Goal: Transaction & Acquisition: Purchase product/service

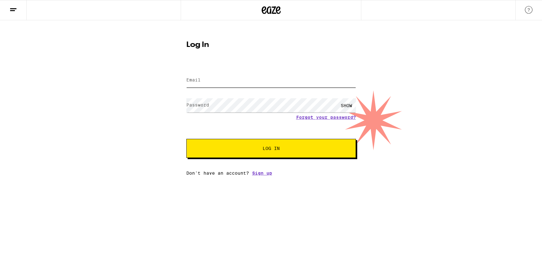
type input "[EMAIL_ADDRESS][DOMAIN_NAME]"
click at [255, 147] on span "Log In" at bounding box center [271, 148] width 118 height 4
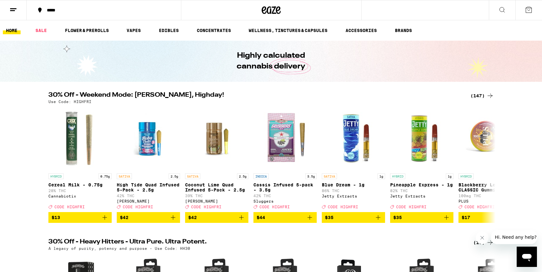
click at [71, 9] on div "*****" at bounding box center [108, 10] width 128 height 4
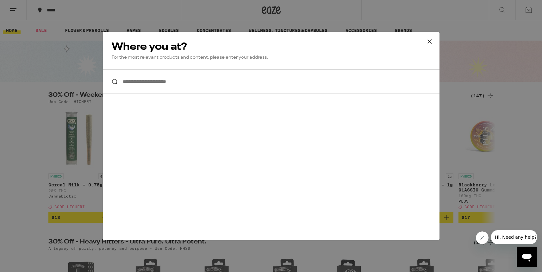
click at [156, 82] on input "**********" at bounding box center [271, 81] width 337 height 24
type input "*"
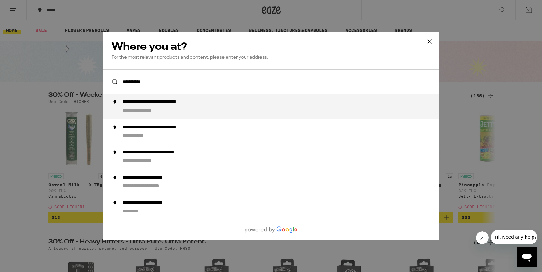
click at [155, 109] on div "**********" at bounding box center [146, 110] width 49 height 7
type input "**********"
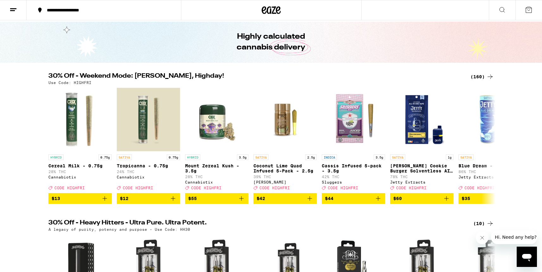
scroll to position [20, 0]
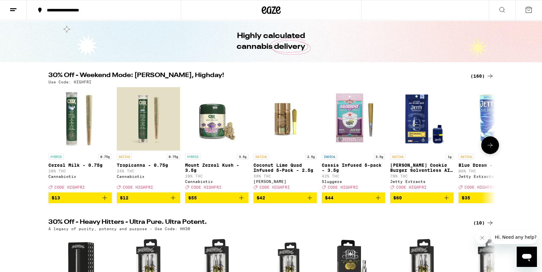
click at [489, 149] on icon at bounding box center [490, 145] width 8 height 8
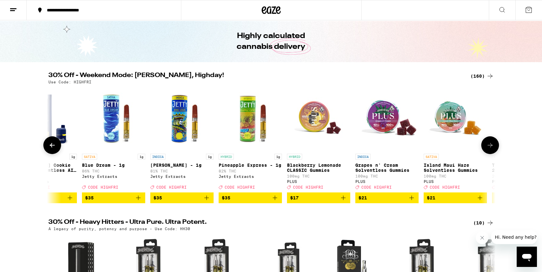
click at [489, 149] on icon at bounding box center [490, 145] width 8 height 8
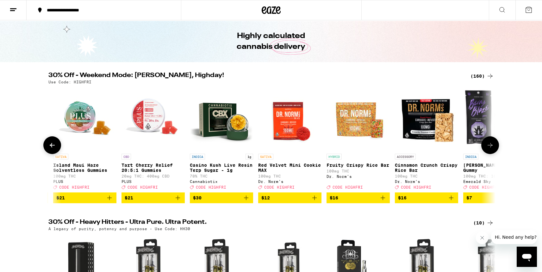
scroll to position [0, 753]
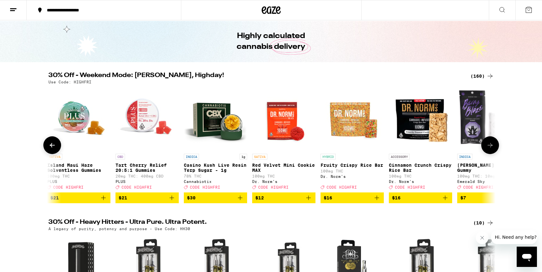
click at [496, 149] on button at bounding box center [490, 145] width 18 height 18
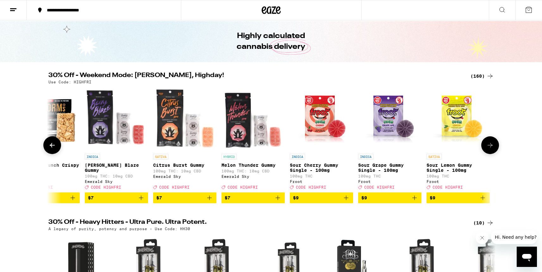
scroll to position [0, 1130]
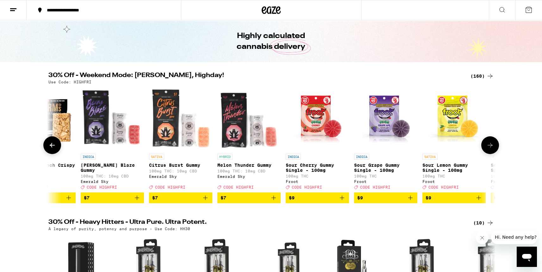
click at [496, 149] on button at bounding box center [490, 145] width 18 height 18
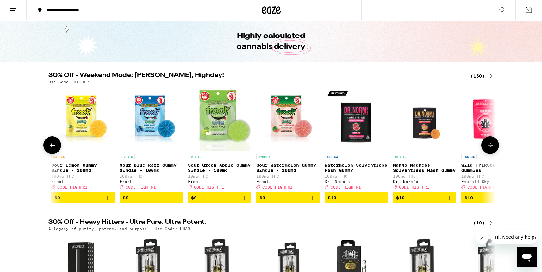
scroll to position [0, 1507]
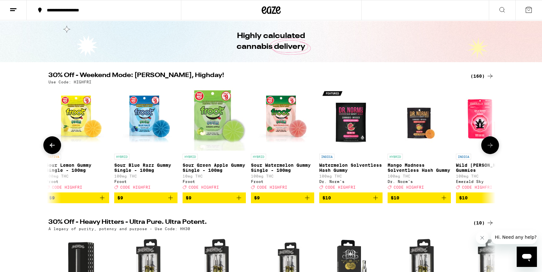
click at [491, 147] on icon at bounding box center [490, 145] width 5 height 4
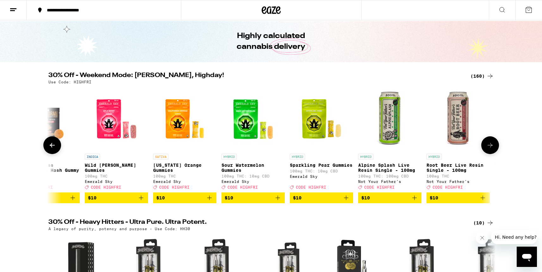
scroll to position [0, 1883]
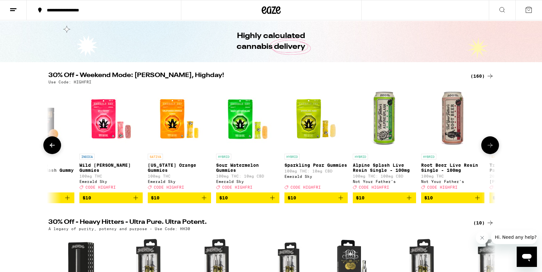
click at [491, 147] on icon at bounding box center [490, 145] width 5 height 4
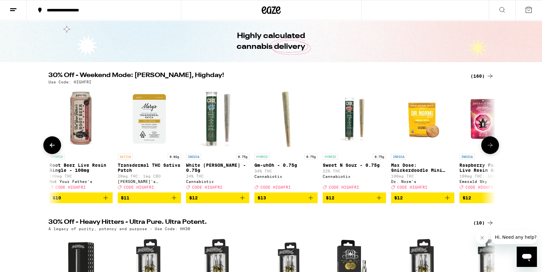
scroll to position [0, 2260]
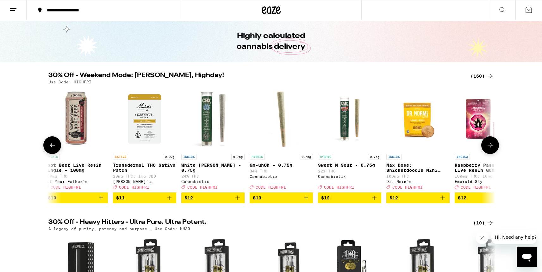
click at [491, 147] on icon at bounding box center [490, 145] width 5 height 4
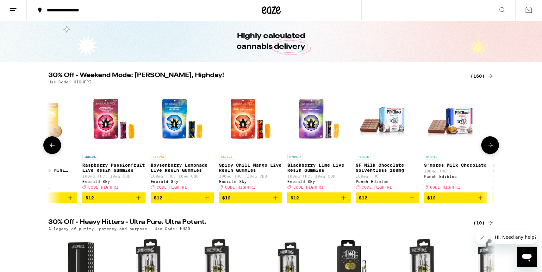
scroll to position [0, 2636]
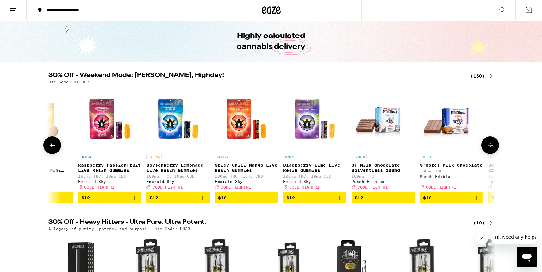
click at [497, 146] on button at bounding box center [490, 145] width 18 height 18
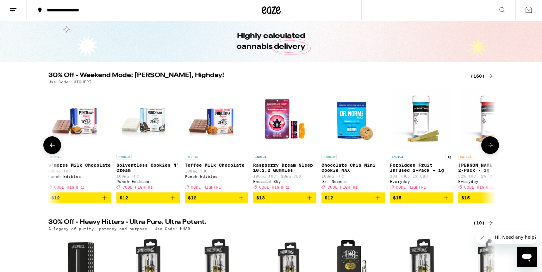
scroll to position [0, 3013]
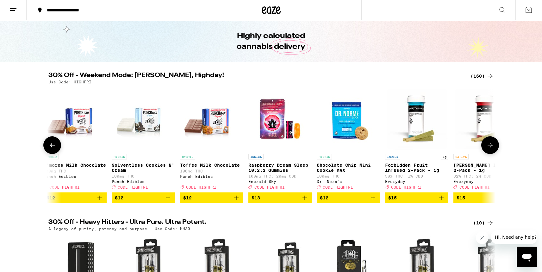
click at [496, 147] on button at bounding box center [490, 145] width 18 height 18
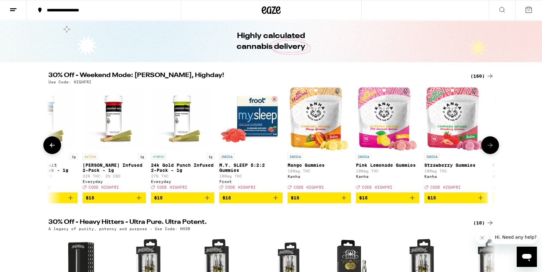
scroll to position [0, 3390]
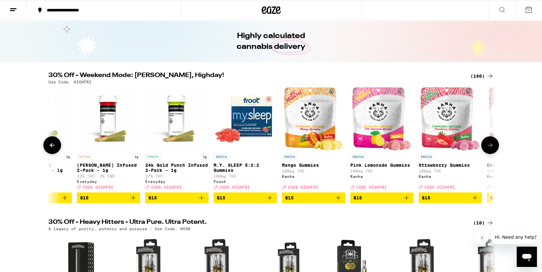
click at [496, 147] on button at bounding box center [490, 145] width 18 height 18
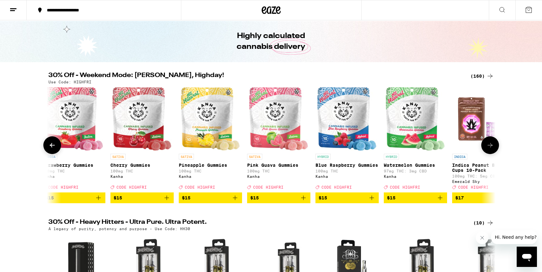
click at [496, 147] on button at bounding box center [490, 145] width 18 height 18
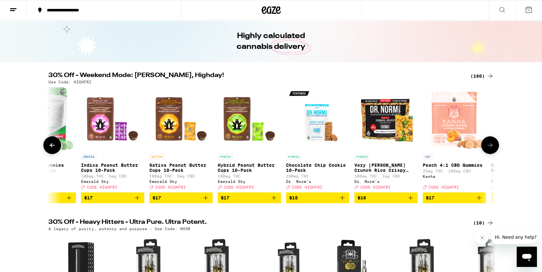
scroll to position [0, 4143]
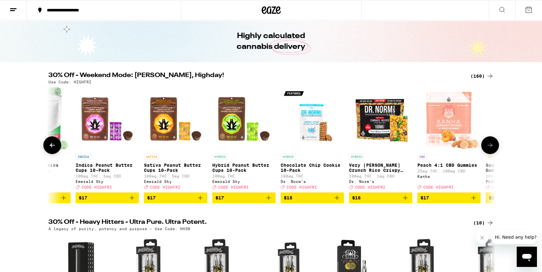
click at [496, 147] on button at bounding box center [490, 145] width 18 height 18
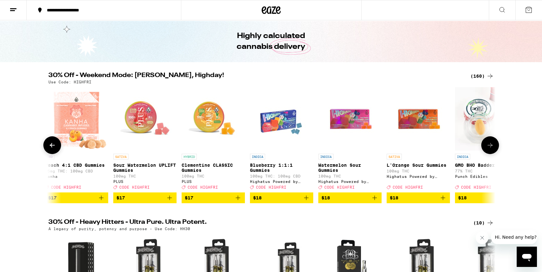
scroll to position [0, 4520]
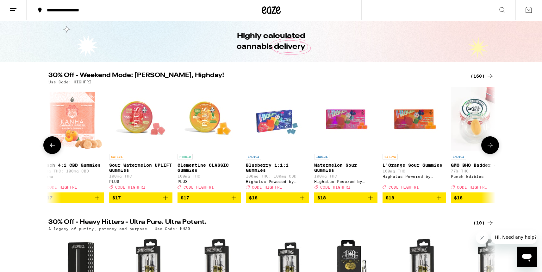
click at [495, 147] on button at bounding box center [490, 145] width 18 height 18
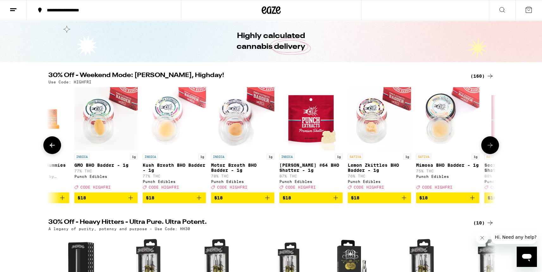
click at [494, 147] on button at bounding box center [490, 145] width 18 height 18
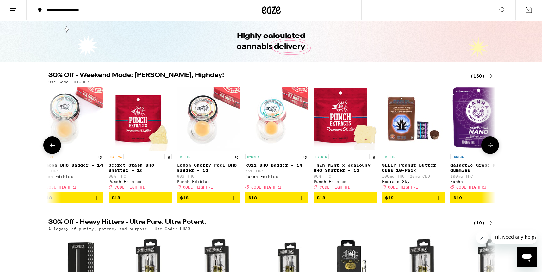
scroll to position [0, 5273]
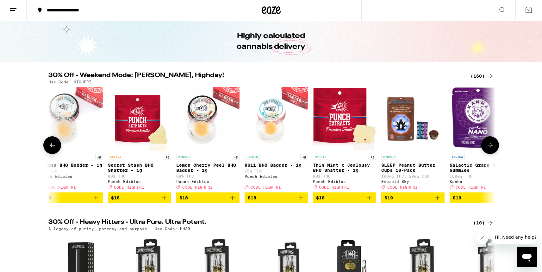
click at [494, 147] on button at bounding box center [490, 145] width 18 height 18
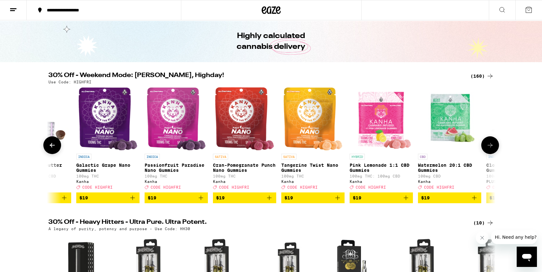
scroll to position [0, 5649]
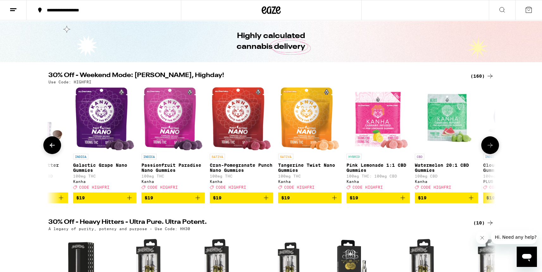
click at [494, 147] on button at bounding box center [490, 145] width 18 height 18
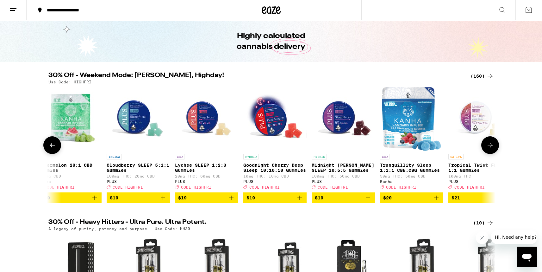
click at [494, 147] on icon at bounding box center [490, 145] width 8 height 8
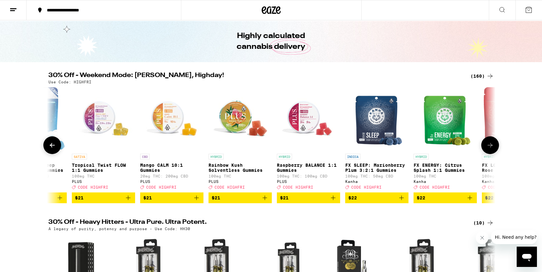
click at [494, 147] on icon at bounding box center [490, 145] width 8 height 8
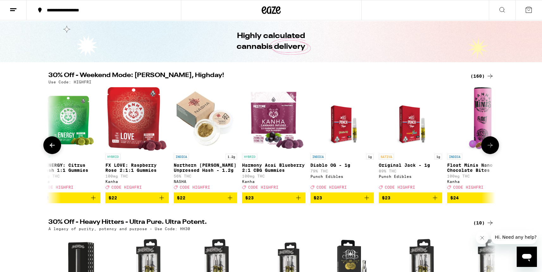
click at [494, 147] on icon at bounding box center [490, 145] width 8 height 8
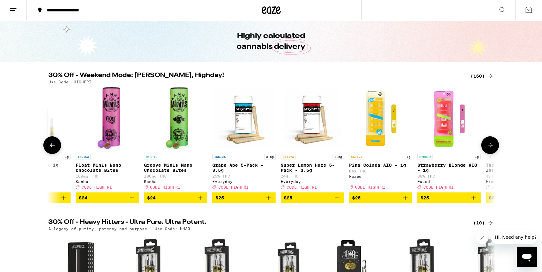
scroll to position [0, 7156]
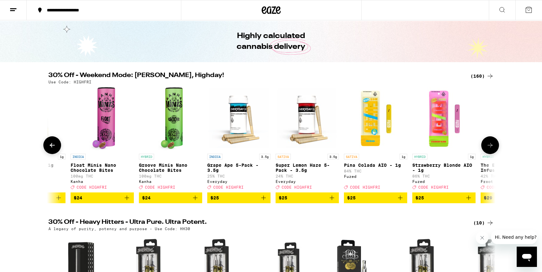
click at [489, 148] on icon at bounding box center [490, 145] width 8 height 8
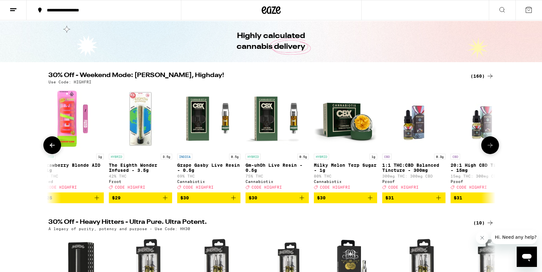
scroll to position [0, 7533]
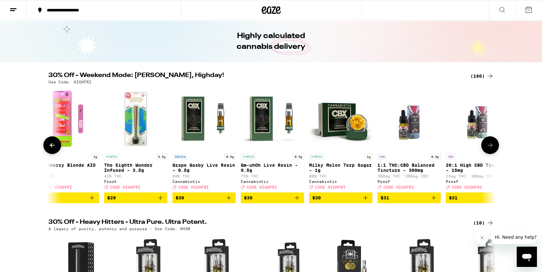
click at [82, 201] on span "$25" at bounding box center [67, 198] width 57 height 8
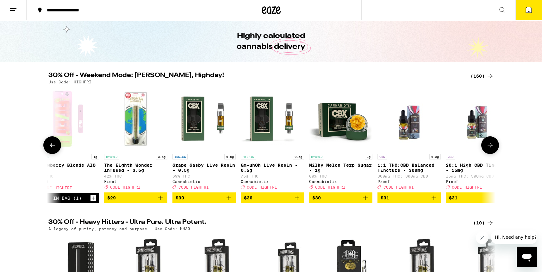
scroll to position [40, 0]
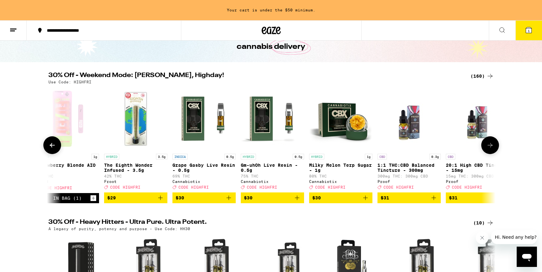
click at [493, 148] on icon at bounding box center [490, 145] width 8 height 8
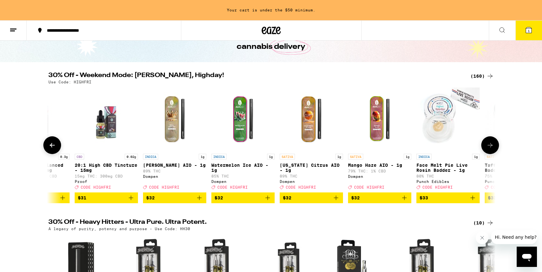
scroll to position [0, 7909]
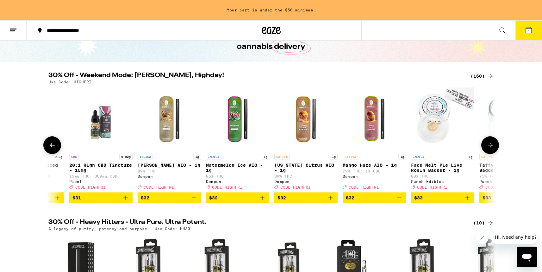
click at [492, 148] on icon at bounding box center [490, 145] width 8 height 8
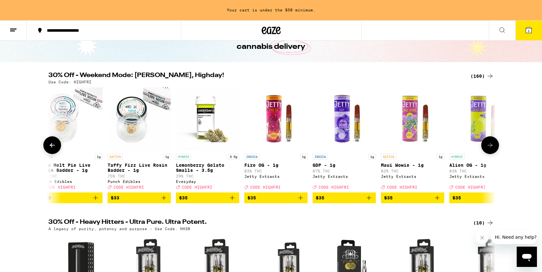
scroll to position [0, 8286]
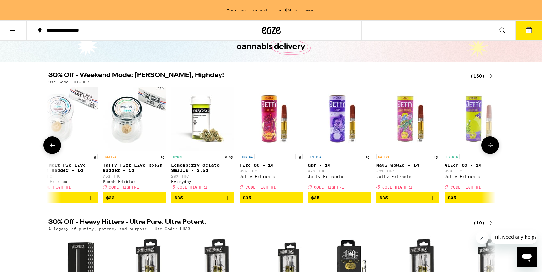
click at [488, 149] on icon at bounding box center [490, 145] width 8 height 8
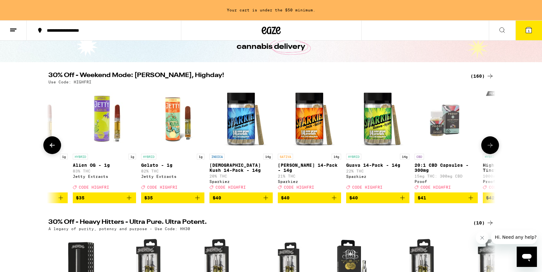
scroll to position [0, 8662]
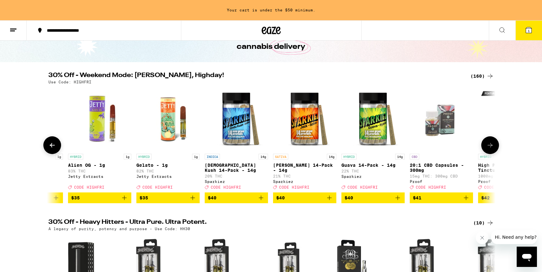
click at [488, 149] on icon at bounding box center [490, 145] width 8 height 8
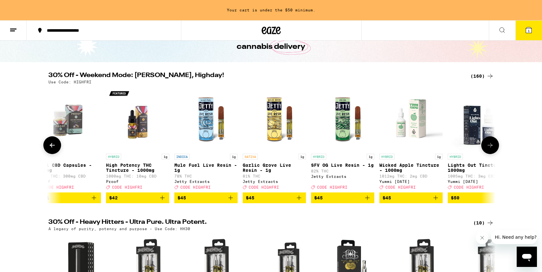
scroll to position [0, 9039]
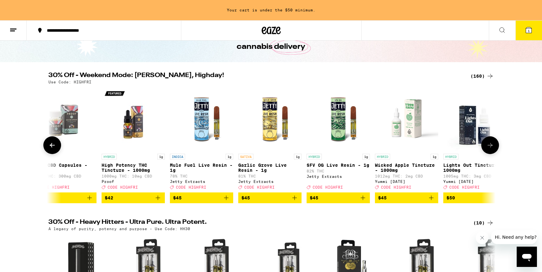
click at [488, 149] on icon at bounding box center [490, 145] width 8 height 8
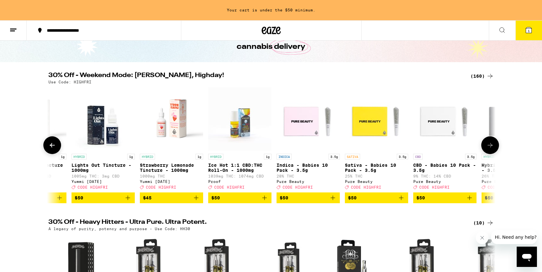
scroll to position [0, 9416]
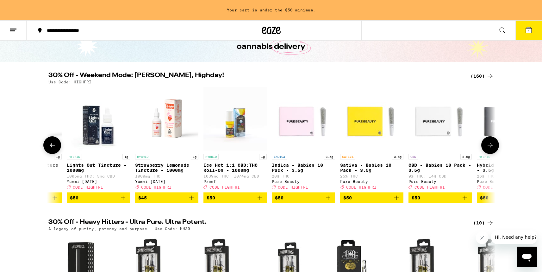
click at [488, 149] on icon at bounding box center [490, 145] width 8 height 8
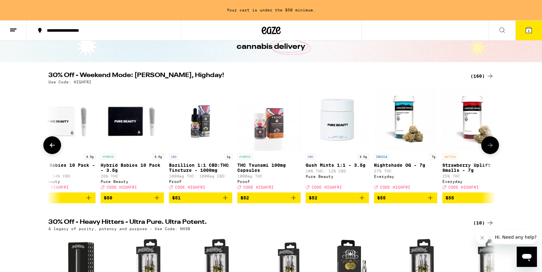
scroll to position [0, 9792]
click at [488, 147] on icon at bounding box center [490, 145] width 8 height 8
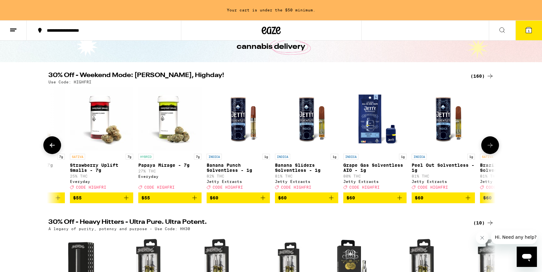
scroll to position [0, 10169]
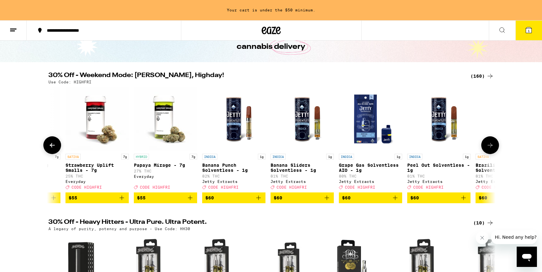
click at [487, 147] on icon at bounding box center [490, 145] width 8 height 8
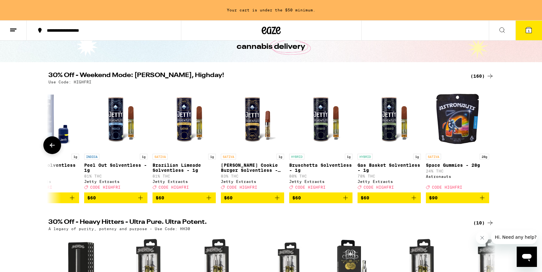
scroll to position [0, 10492]
click at [487, 147] on div at bounding box center [490, 145] width 18 height 18
click at [55, 143] on button at bounding box center [52, 145] width 18 height 18
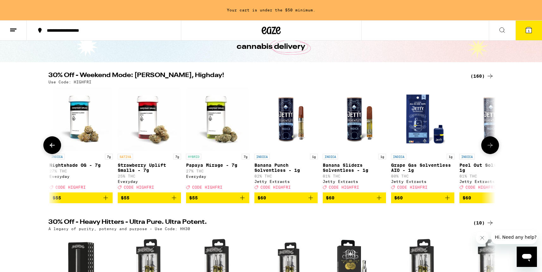
scroll to position [0, 10116]
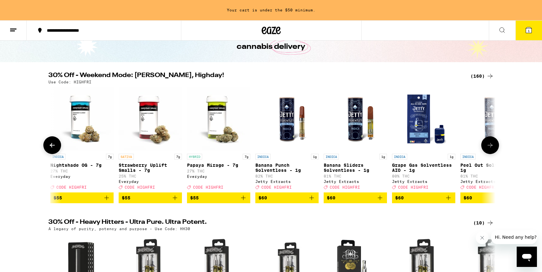
click at [55, 143] on button at bounding box center [52, 145] width 18 height 18
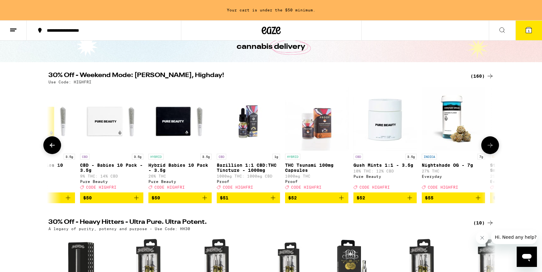
scroll to position [0, 9739]
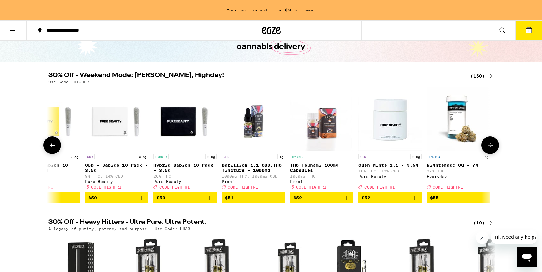
click at [491, 149] on icon at bounding box center [490, 145] width 8 height 8
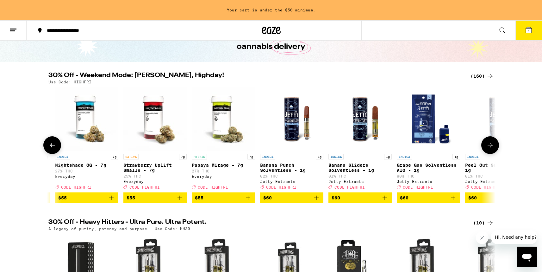
scroll to position [0, 10116]
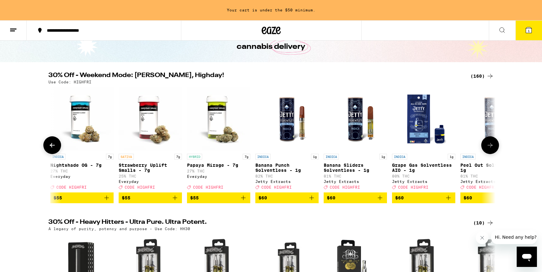
click at [153, 201] on span "$55" at bounding box center [150, 198] width 57 height 8
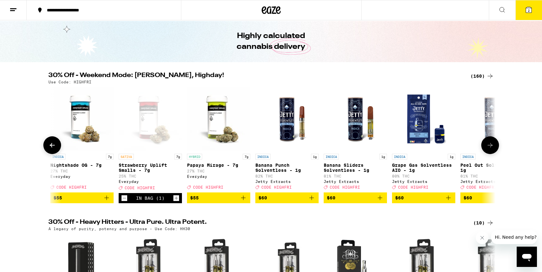
scroll to position [0, 0]
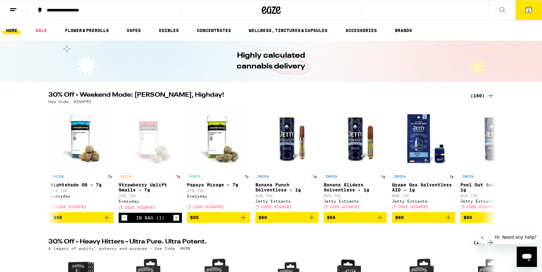
click at [530, 13] on icon at bounding box center [529, 10] width 8 height 8
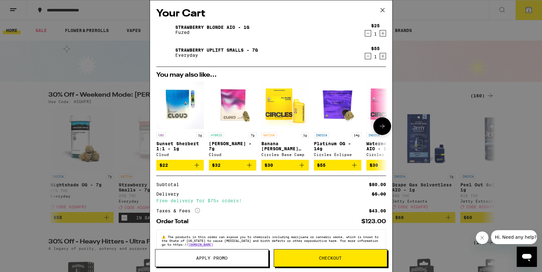
scroll to position [14, 0]
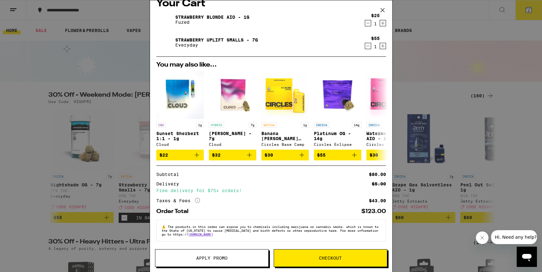
click at [191, 258] on span "Apply Promo" at bounding box center [211, 257] width 113 height 4
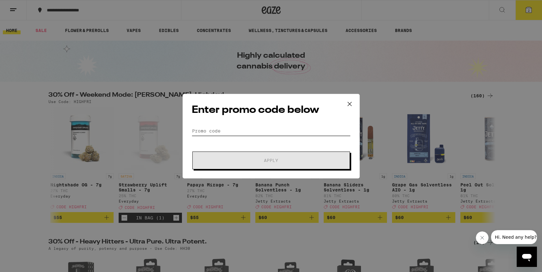
click at [237, 133] on input "Promo Code" at bounding box center [271, 130] width 159 height 9
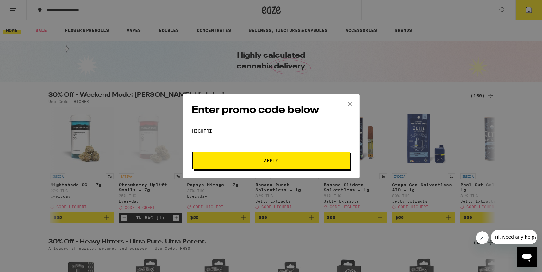
type input "highfri"
click at [262, 159] on span "Apply" at bounding box center [271, 160] width 114 height 4
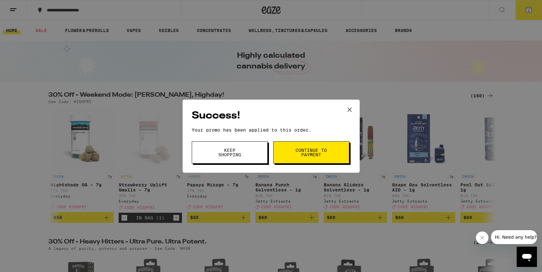
click at [255, 155] on button "Keep Shopping" at bounding box center [230, 152] width 76 height 22
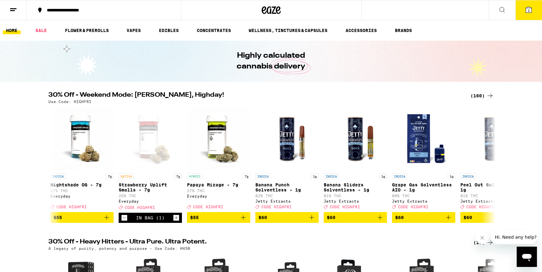
click at [534, 9] on button "2" at bounding box center [529, 10] width 27 height 20
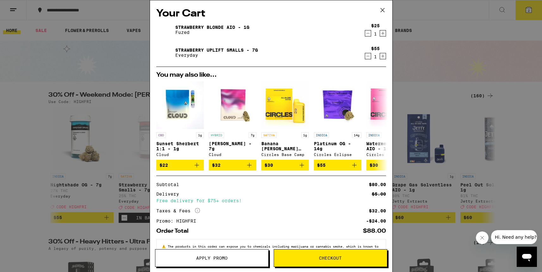
click at [383, 11] on icon at bounding box center [382, 10] width 4 height 4
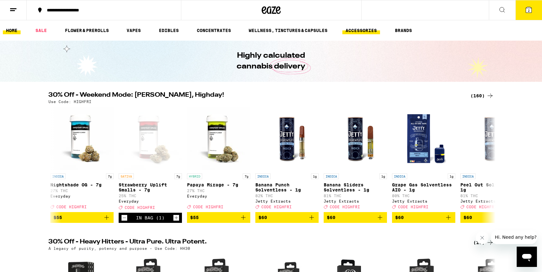
click at [366, 30] on link "ACCESSORIES" at bounding box center [361, 31] width 38 height 8
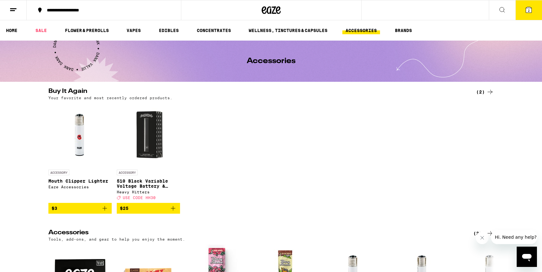
click at [88, 212] on span "$3" at bounding box center [80, 208] width 57 height 8
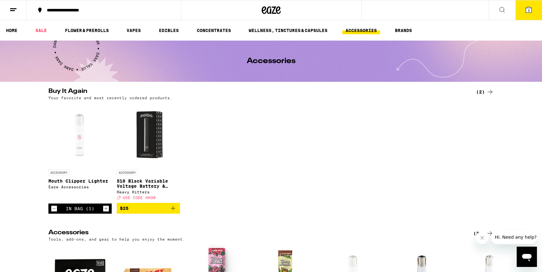
click at [277, 169] on div "ACCESSORY Mouth Clipper Lighter Eaze Accessories In Bag (1) ACCESSORY 510 Black…" at bounding box center [271, 158] width 456 height 110
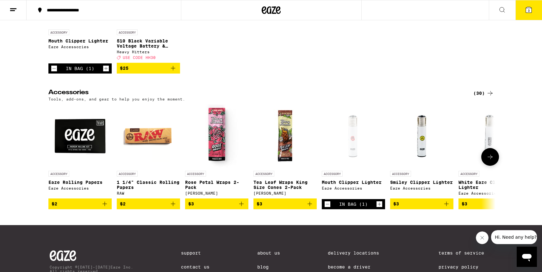
scroll to position [141, 0]
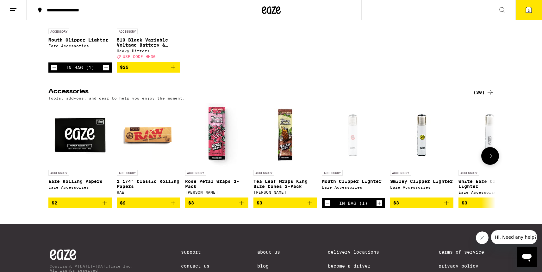
click at [490, 158] on icon at bounding box center [490, 155] width 5 height 4
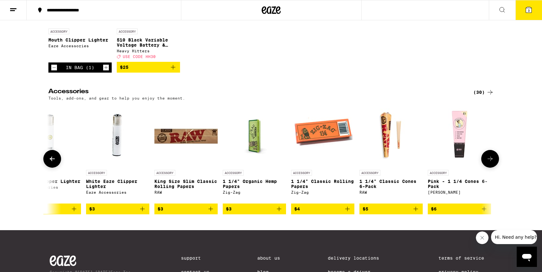
scroll to position [0, 377]
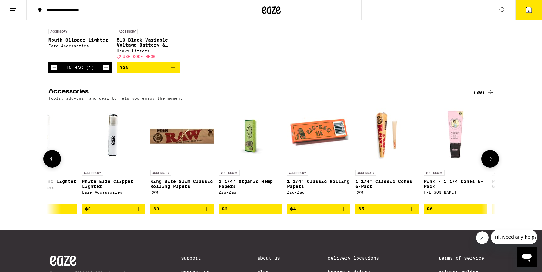
click at [61, 166] on img "Open page for Smiley Clipper Lighter from Eaze Accessories" at bounding box center [45, 134] width 63 height 63
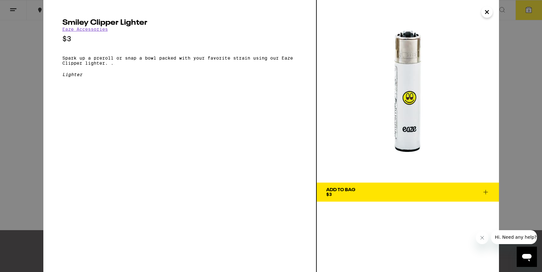
click at [487, 14] on icon "Close" at bounding box center [487, 11] width 8 height 9
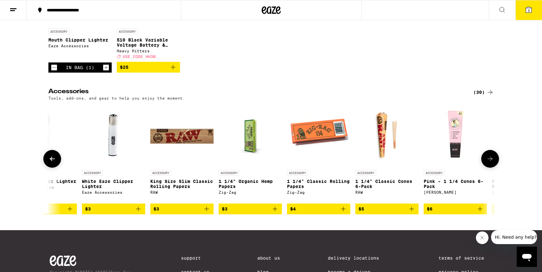
click at [490, 162] on icon at bounding box center [490, 159] width 8 height 8
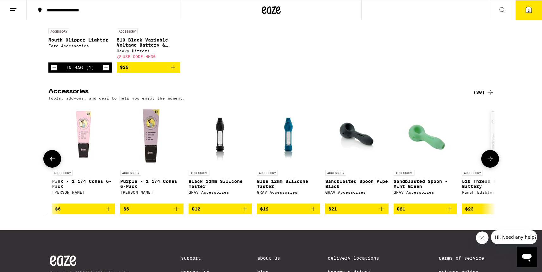
scroll to position [0, 753]
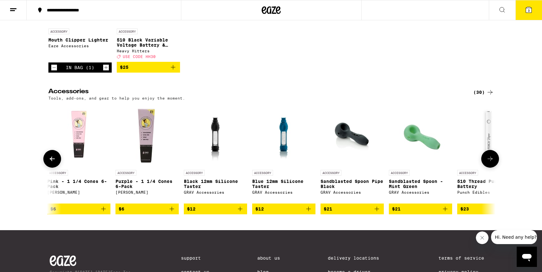
click at [490, 162] on icon at bounding box center [490, 159] width 8 height 8
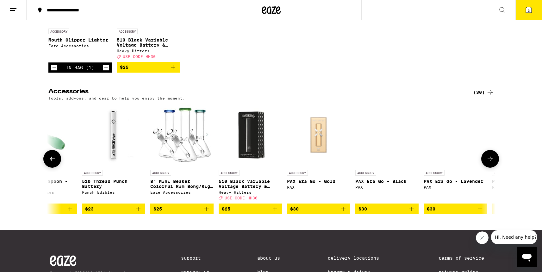
scroll to position [0, 1130]
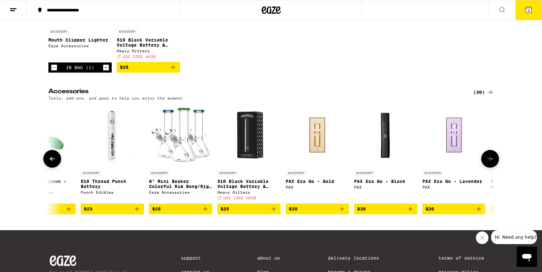
click at [491, 162] on icon at bounding box center [490, 159] width 8 height 8
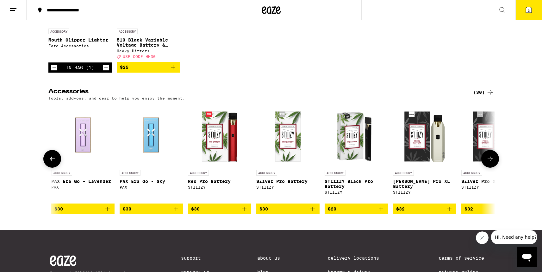
scroll to position [0, 1507]
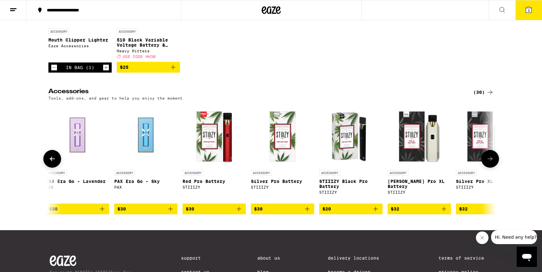
click at [491, 162] on icon at bounding box center [490, 159] width 8 height 8
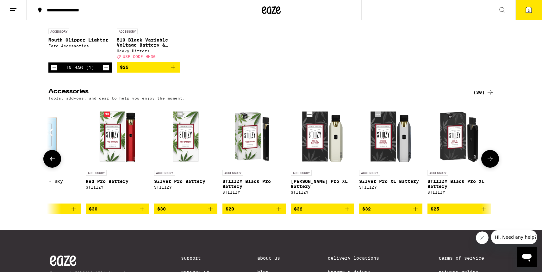
scroll to position [0, 1605]
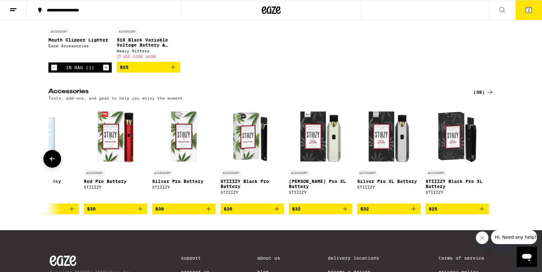
click at [491, 164] on div at bounding box center [490, 159] width 18 height 18
click at [50, 162] on icon at bounding box center [52, 159] width 8 height 8
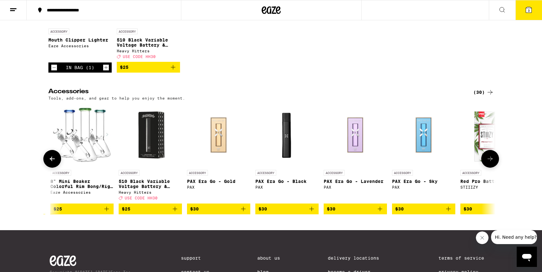
click at [50, 162] on icon at bounding box center [52, 159] width 8 height 8
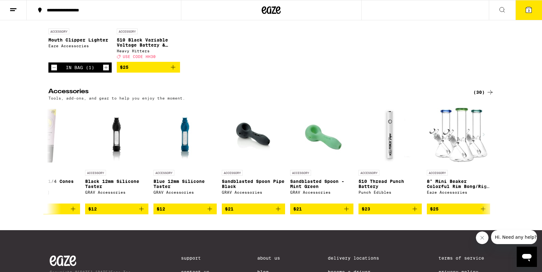
scroll to position [0, 0]
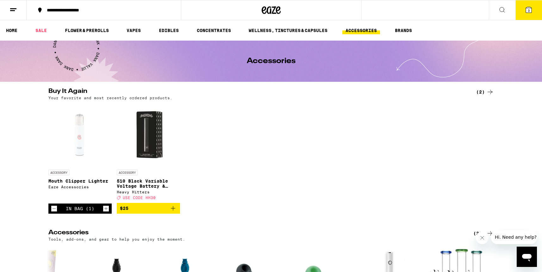
click at [530, 8] on icon at bounding box center [529, 10] width 6 height 6
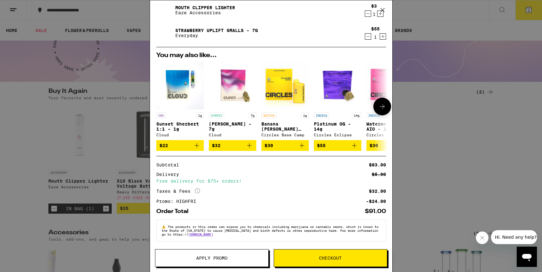
scroll to position [0, 0]
click at [351, 254] on button "Checkout" at bounding box center [331, 258] width 114 height 18
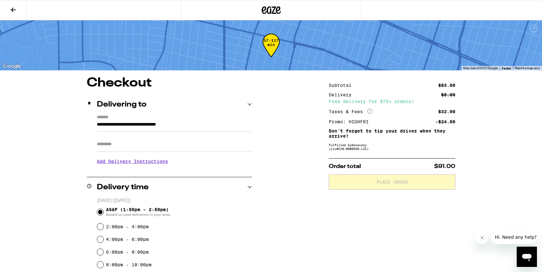
click at [123, 147] on input "Apt/Suite" at bounding box center [174, 143] width 155 height 15
type input "*****"
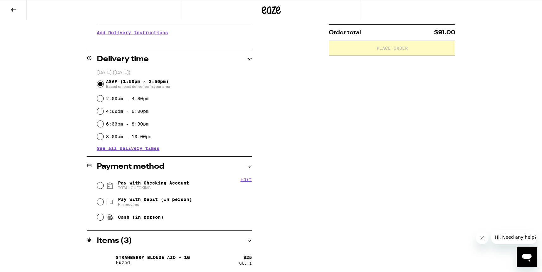
scroll to position [141, 0]
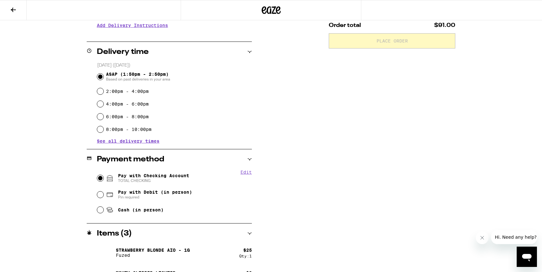
click at [101, 177] on input "Pay with Checking Account TOTAL CHECKING" at bounding box center [100, 178] width 6 height 6
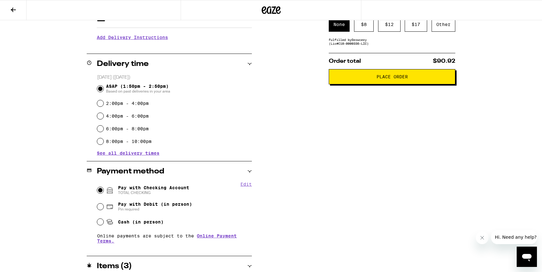
scroll to position [0, 0]
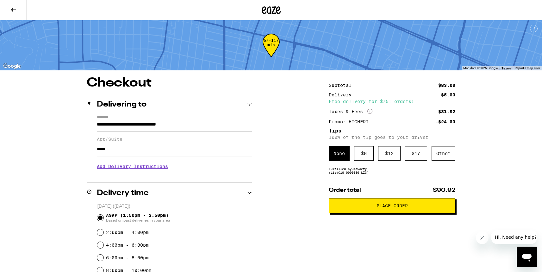
click at [395, 213] on button "Place Order" at bounding box center [392, 205] width 127 height 15
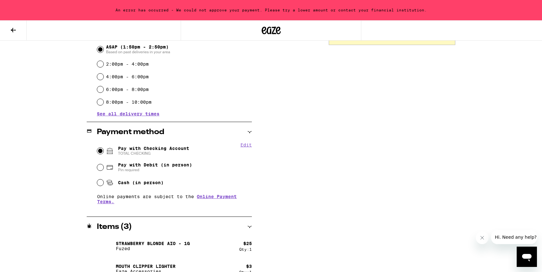
scroll to position [206, 0]
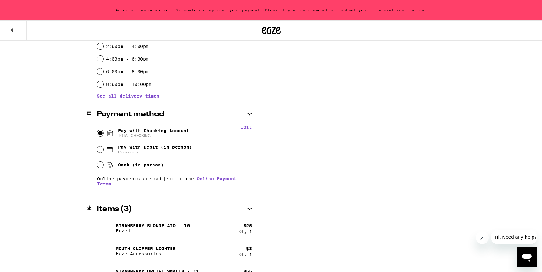
click at [246, 129] on button "Edit" at bounding box center [246, 126] width 11 height 5
click at [180, 137] on button "Remove Account" at bounding box center [171, 135] width 35 height 4
radio input "false"
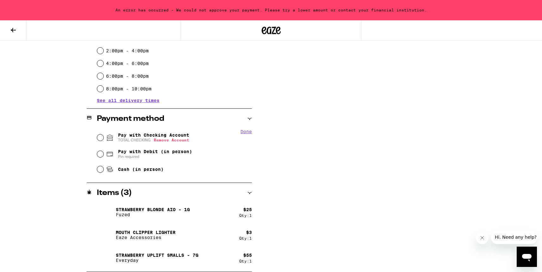
scroll to position [202, 0]
click at [102, 139] on input "Pay with Checking Account You will be redirected to link your bank" at bounding box center [100, 137] width 6 height 6
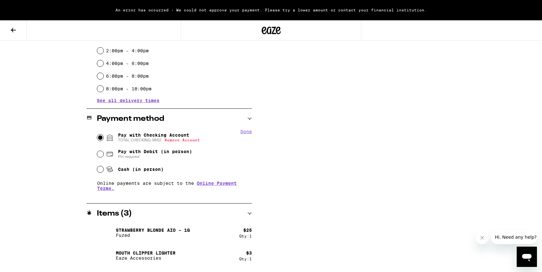
scroll to position [222, 0]
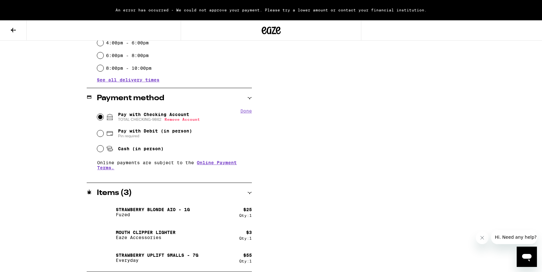
click at [261, 162] on div "**********" at bounding box center [271, 73] width 456 height 397
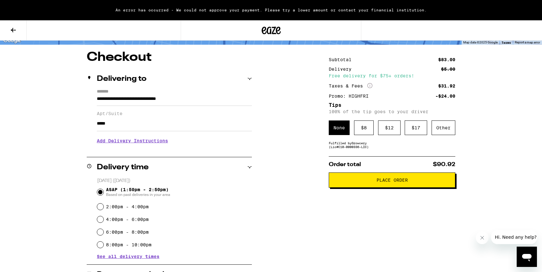
scroll to position [0, 0]
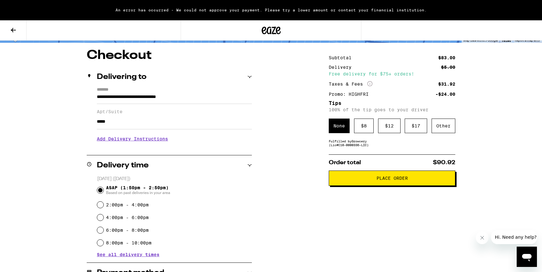
click at [373, 180] on span "Place Order" at bounding box center [392, 178] width 116 height 4
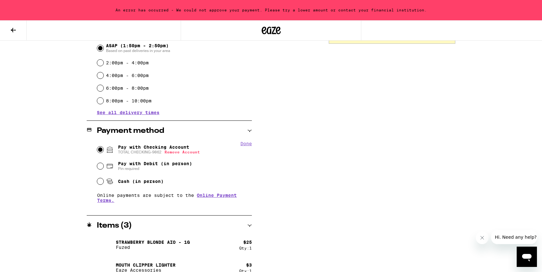
scroll to position [220, 0]
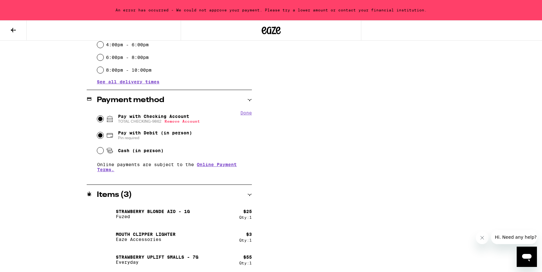
click at [99, 136] on input "Pay with Debit (in person) Pin required" at bounding box center [100, 135] width 6 height 6
radio input "true"
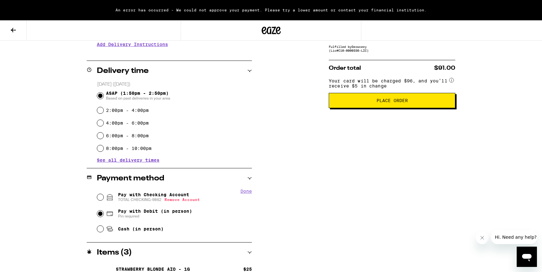
scroll to position [0, 0]
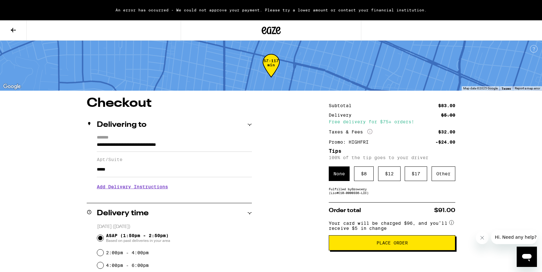
click at [363, 245] on span "Place Order" at bounding box center [392, 242] width 116 height 4
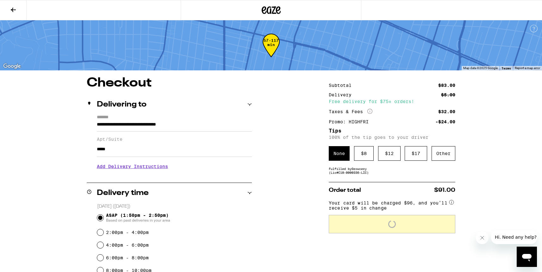
click at [483, 240] on button "Close message from company" at bounding box center [482, 237] width 13 height 13
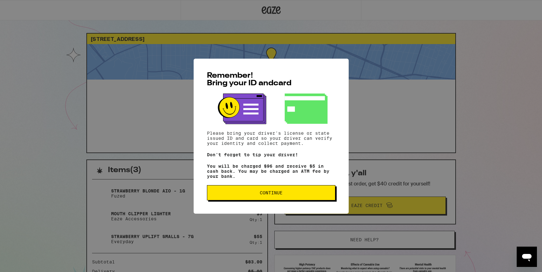
click at [279, 199] on button "Continue" at bounding box center [271, 192] width 128 height 15
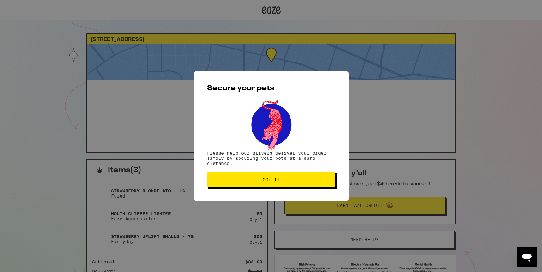
click at [266, 182] on span "Got it" at bounding box center [271, 179] width 17 height 4
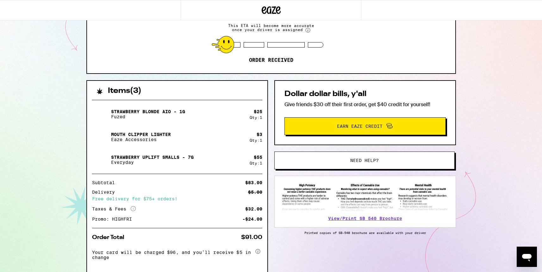
scroll to position [85, 0]
